Goal: Navigation & Orientation: Understand site structure

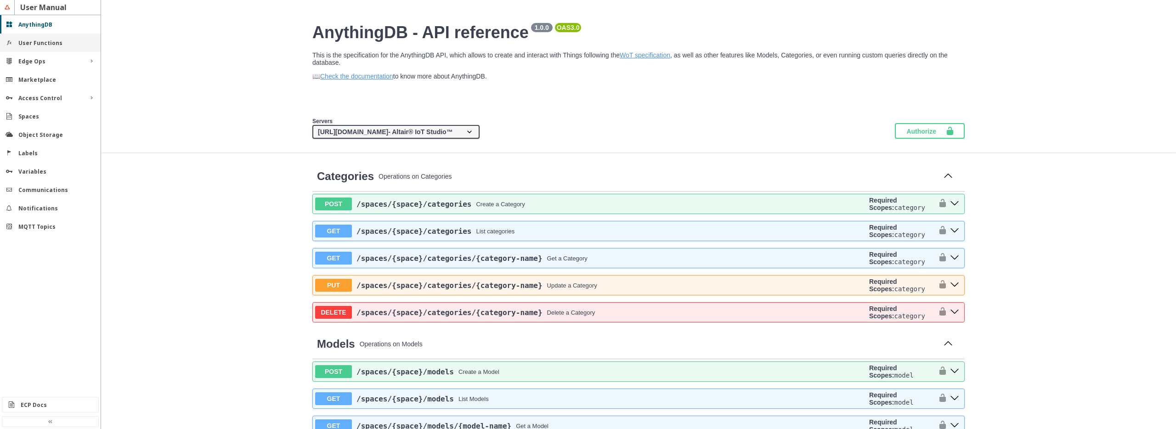
click at [0, 0] on slot "User Functions" at bounding box center [0, 0] width 0 height 0
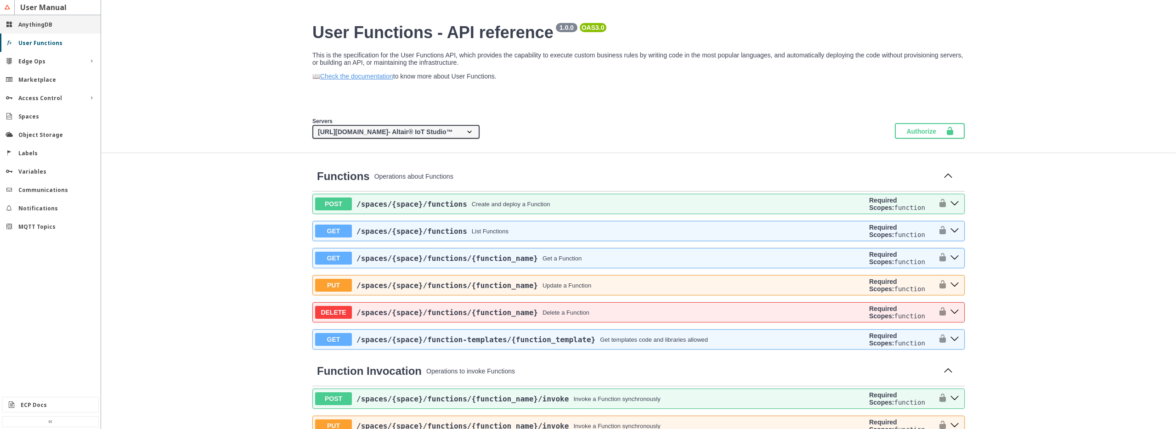
click at [0, 0] on slot "AnythingDB" at bounding box center [0, 0] width 0 height 0
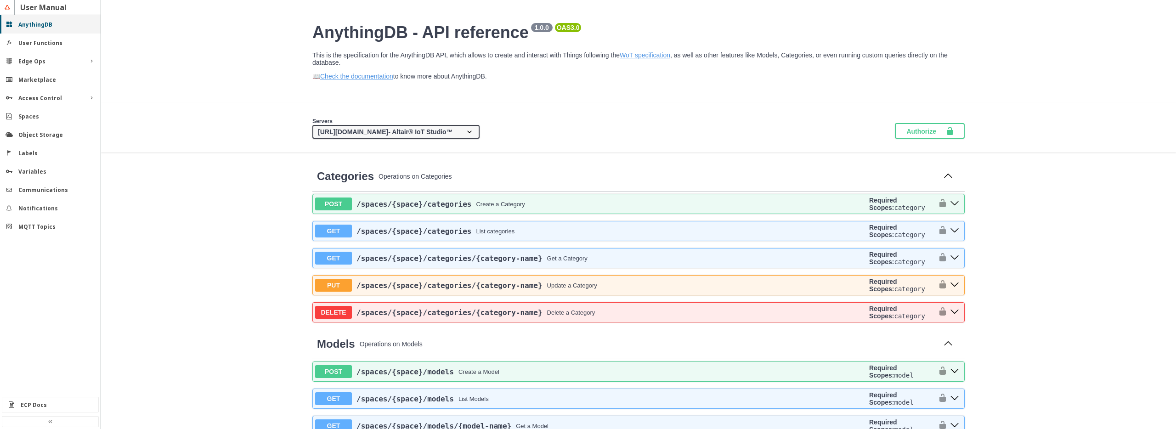
click at [0, 0] on slot "AnythingDB" at bounding box center [0, 0] width 0 height 0
click at [0, 0] on slot "User Functions" at bounding box center [0, 0] width 0 height 0
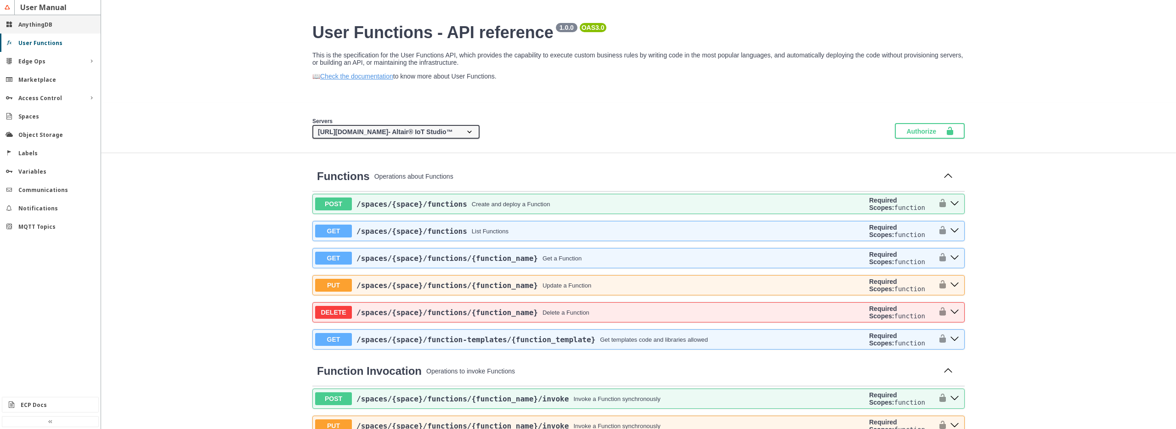
click at [0, 0] on slot "AnythingDB" at bounding box center [0, 0] width 0 height 0
